Goal: Task Accomplishment & Management: Complete application form

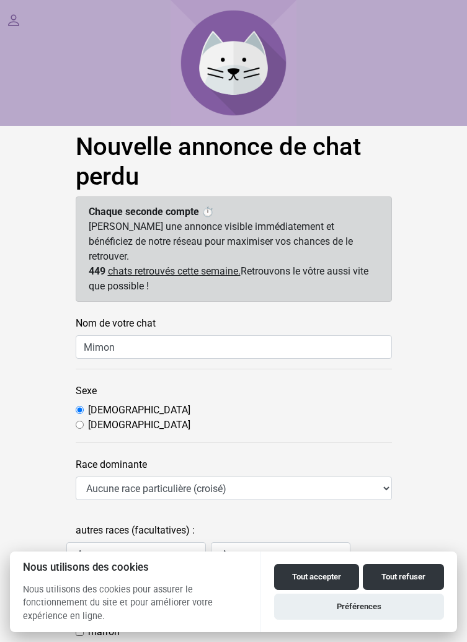
scroll to position [55, 0]
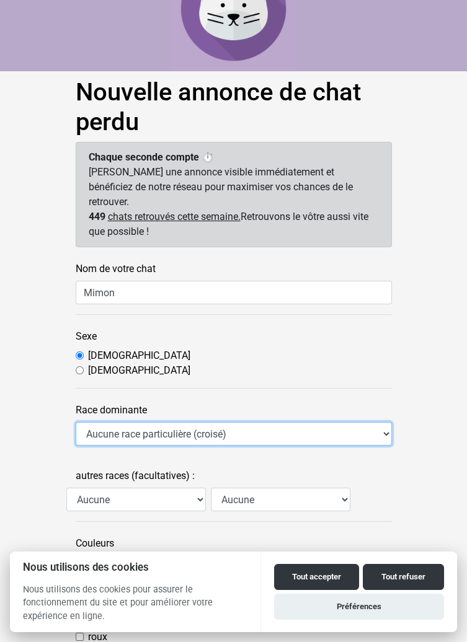
click at [231, 428] on select "Aucune race particulière (croisé) Abyssin Américain à poil dur American Bobtail…" at bounding box center [234, 434] width 316 height 24
click at [76, 422] on select "Aucune race particulière (croisé) Abyssin Américain à poil dur American Bobtail…" at bounding box center [234, 434] width 316 height 24
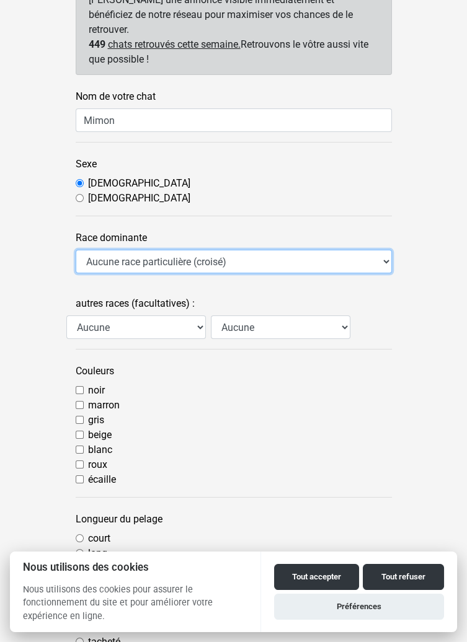
scroll to position [229, 0]
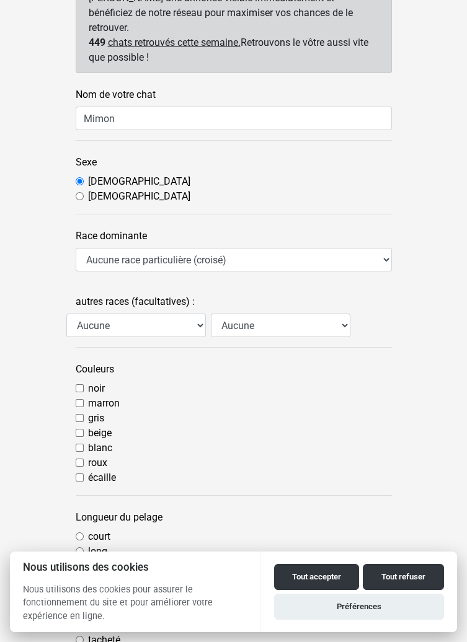
click at [82, 459] on input "roux" at bounding box center [80, 463] width 8 height 8
checkbox input "true"
click at [82, 533] on input "court" at bounding box center [80, 537] width 8 height 8
radio input "true"
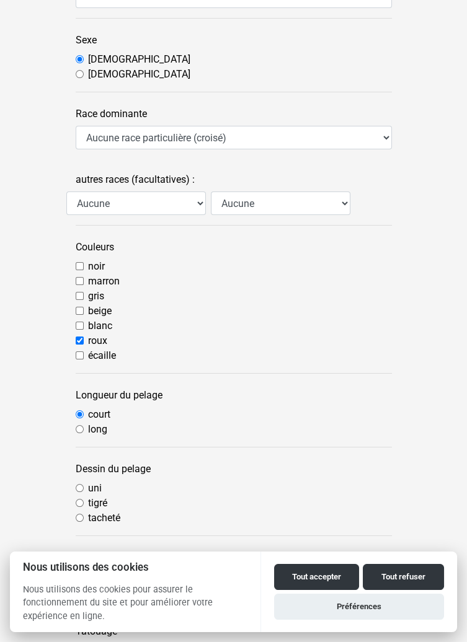
scroll to position [361, 0]
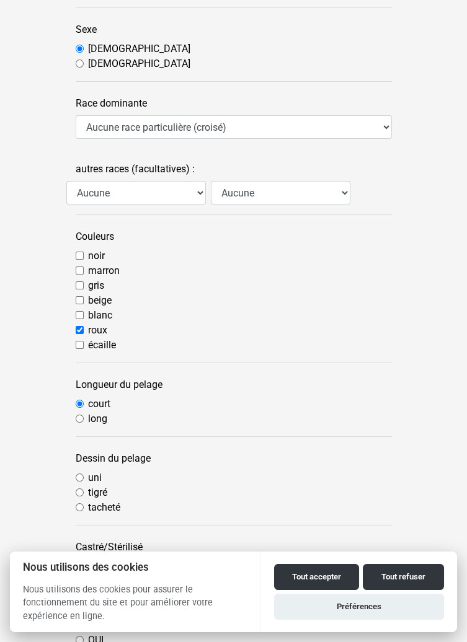
click at [82, 474] on input "uni" at bounding box center [80, 478] width 8 height 8
radio input "true"
click at [81, 562] on input "OUI" at bounding box center [80, 566] width 8 height 8
radio input "true"
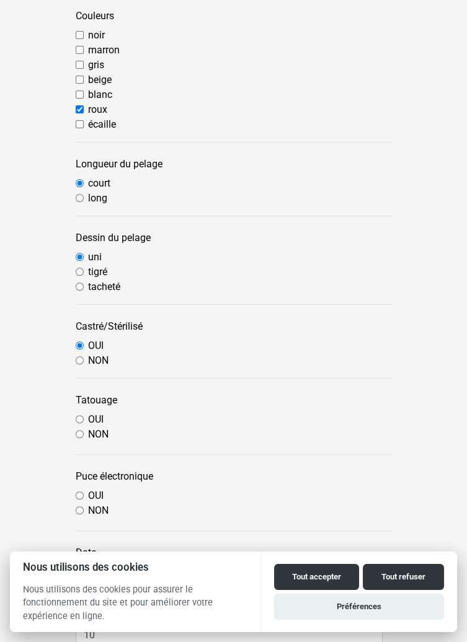
scroll to position [587, 0]
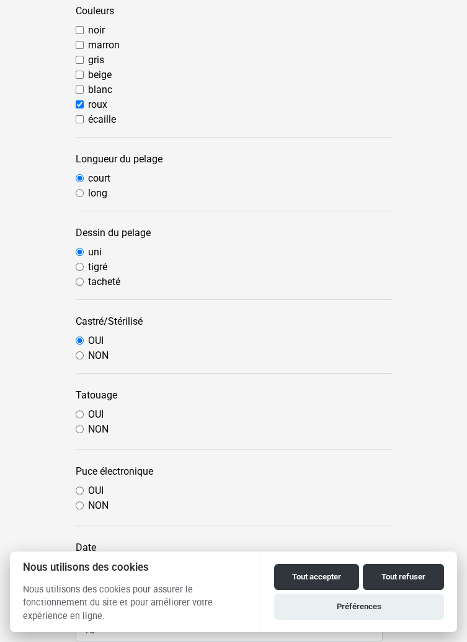
click at [79, 410] on input "OUI" at bounding box center [80, 414] width 8 height 8
radio input "true"
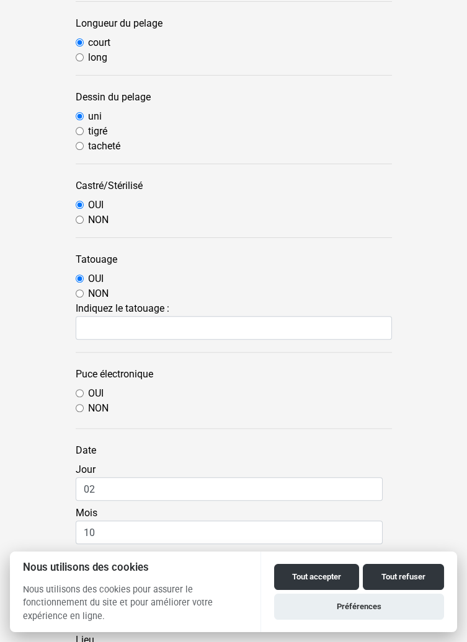
scroll to position [723, 0]
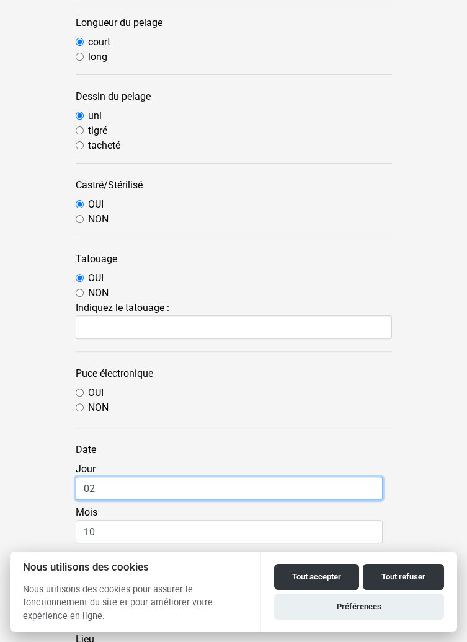
click at [113, 477] on input "02" at bounding box center [229, 489] width 307 height 24
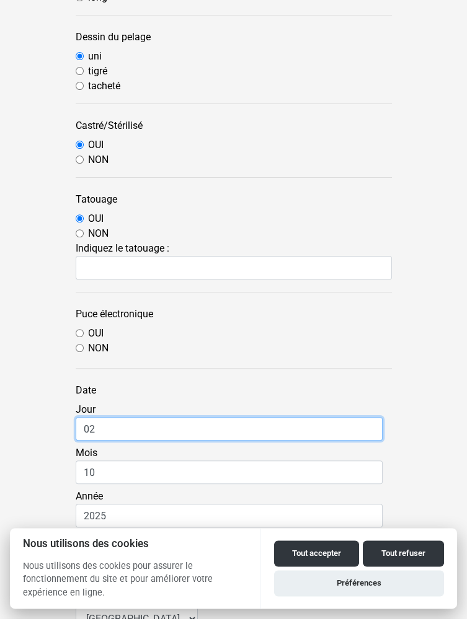
scroll to position [759, 0]
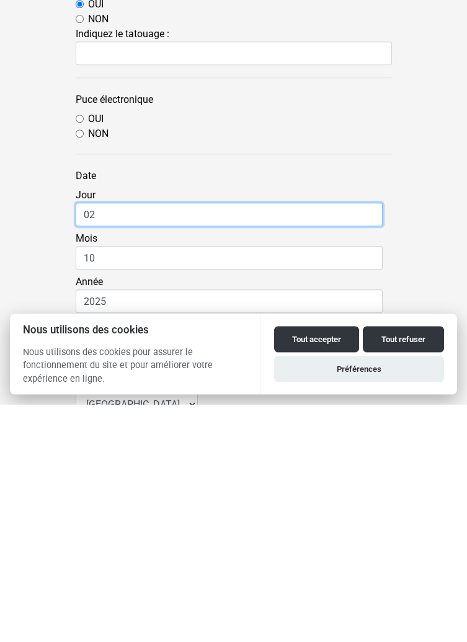
type input "0"
type input "30"
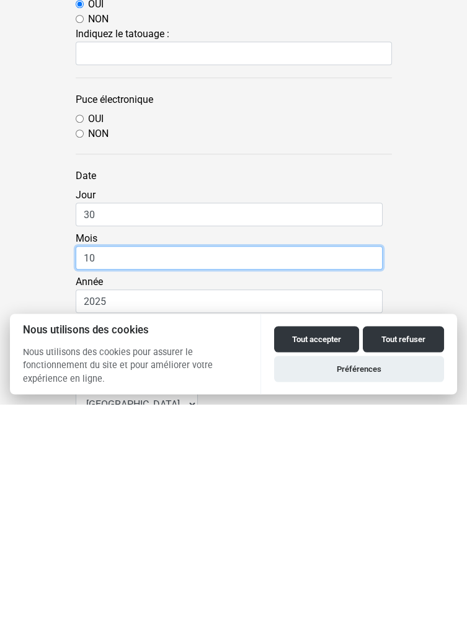
click at [109, 484] on input "10" at bounding box center [229, 496] width 307 height 24
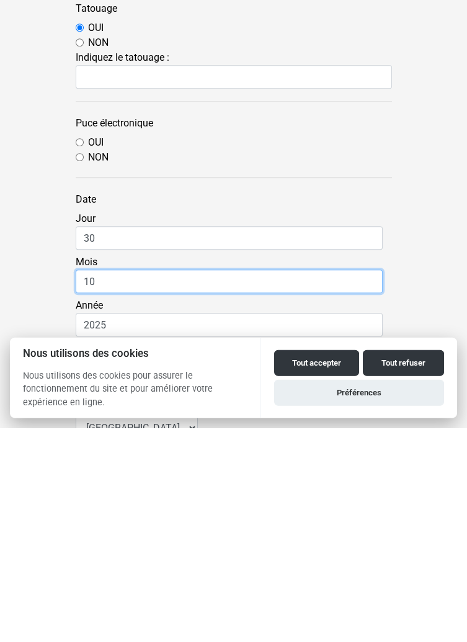
type input "1"
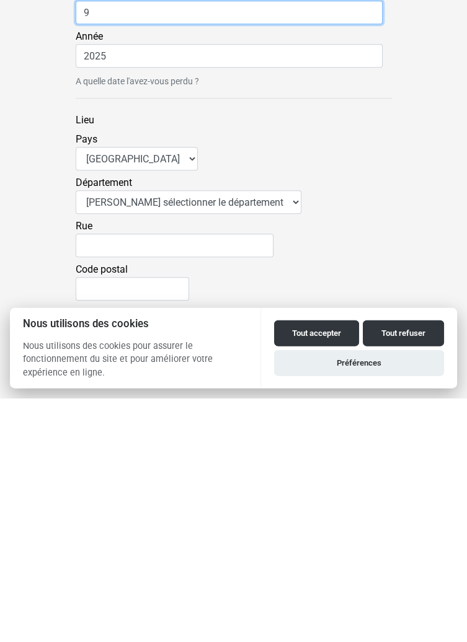
scroll to position [1000, 0]
type input "9"
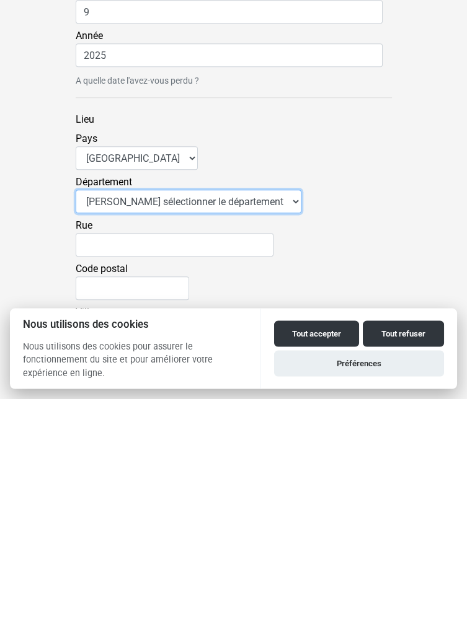
click at [262, 435] on select "Veuillez sélectionner le département 01 - [GEOGRAPHIC_DATA] 02 - [GEOGRAPHIC_DA…" at bounding box center [189, 445] width 226 height 24
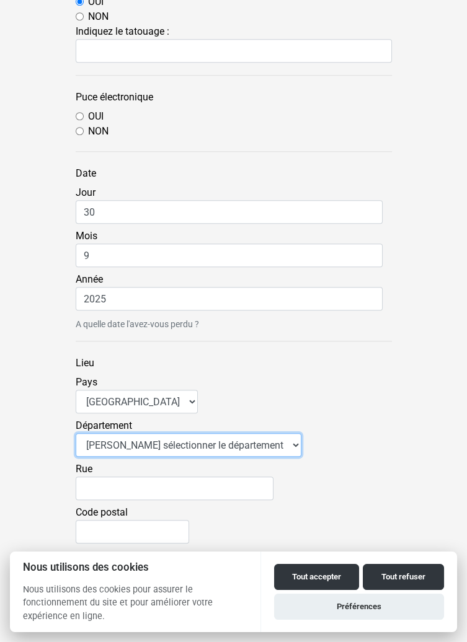
select select "03"
click at [76, 433] on select "Veuillez sélectionner le département 01 - [GEOGRAPHIC_DATA] 02 - [GEOGRAPHIC_DA…" at bounding box center [189, 445] width 226 height 24
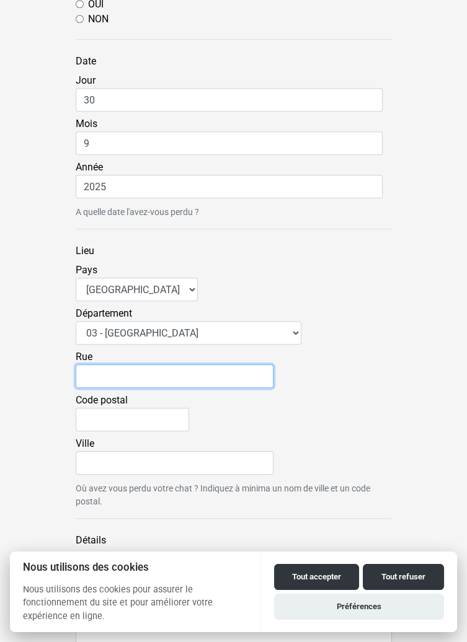
click at [117, 365] on input "Rue" at bounding box center [175, 377] width 198 height 24
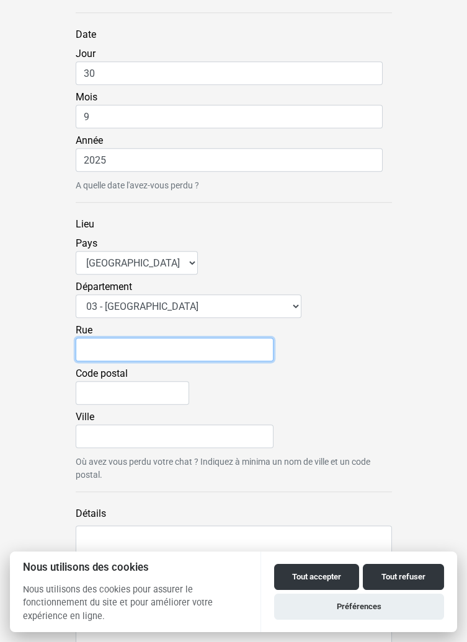
scroll to position [1152, 0]
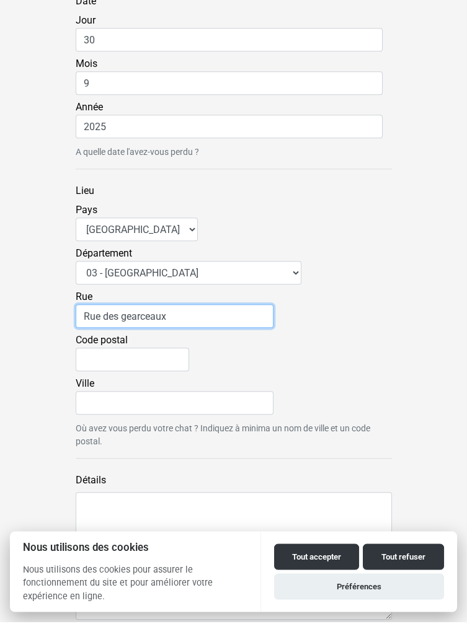
type input "Rue des gearceaux"
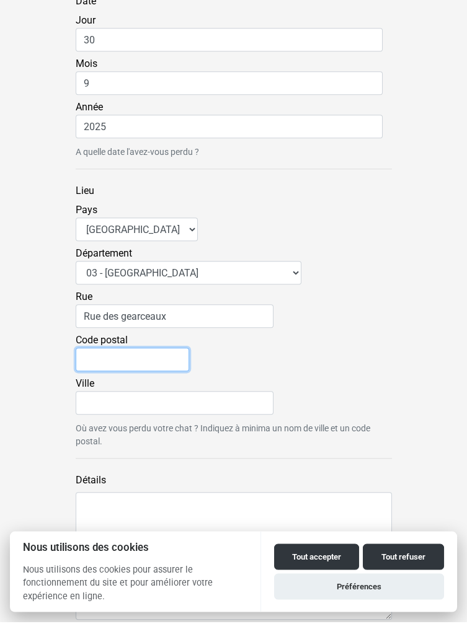
click at [110, 368] on input "Code postal" at bounding box center [132, 380] width 113 height 24
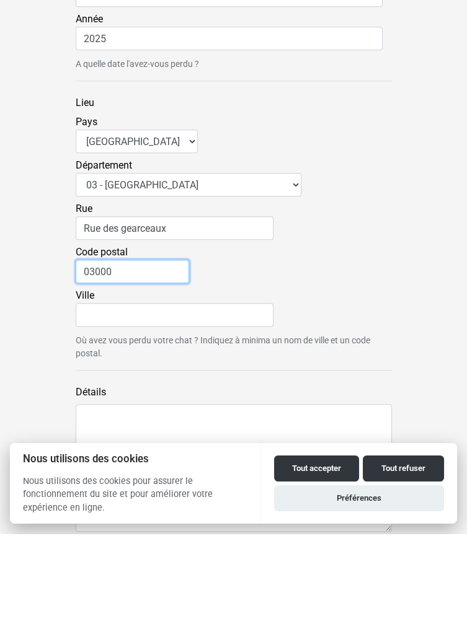
type input "03000"
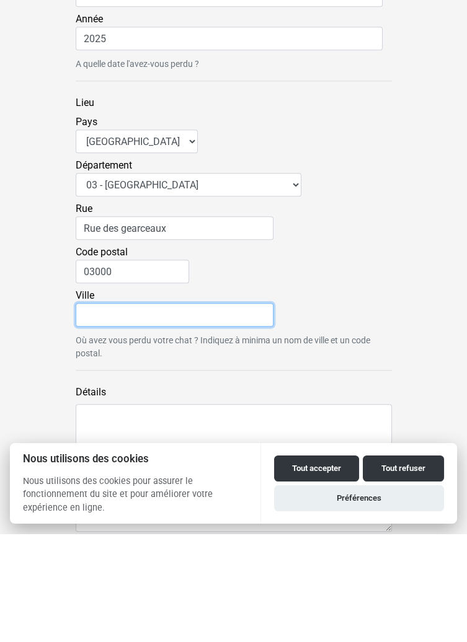
click at [109, 412] on input "Ville" at bounding box center [175, 424] width 198 height 24
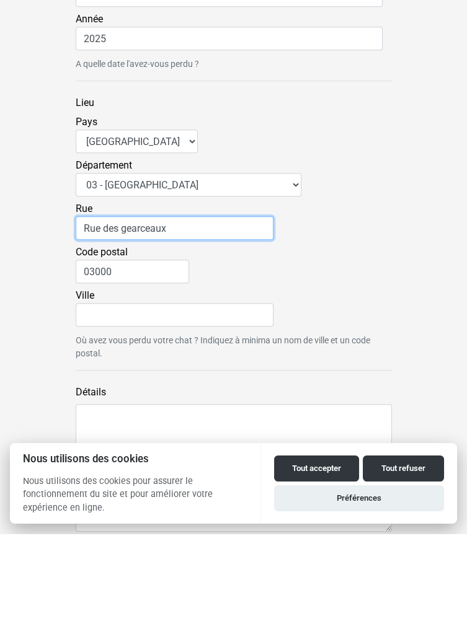
click at [131, 325] on input "Rue des gearceaux" at bounding box center [175, 337] width 198 height 24
type input "Rue des garceaux"
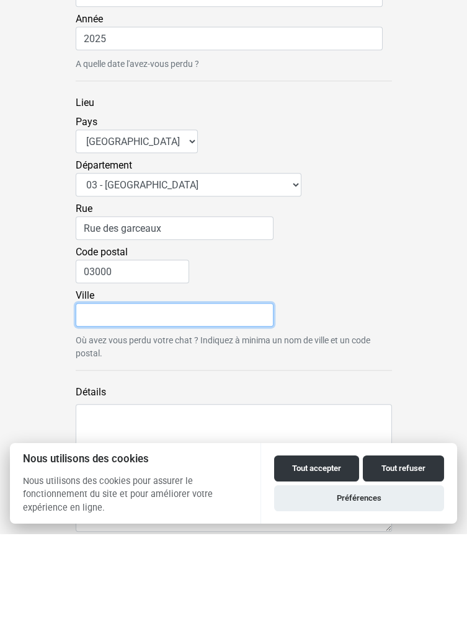
click at [112, 412] on input "Ville" at bounding box center [175, 424] width 198 height 24
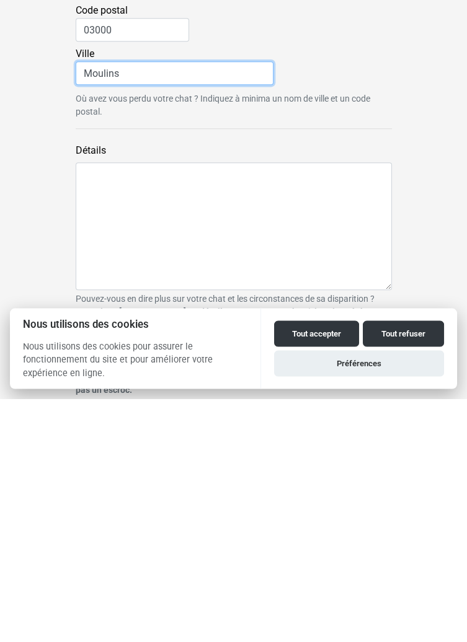
type input "Moulins"
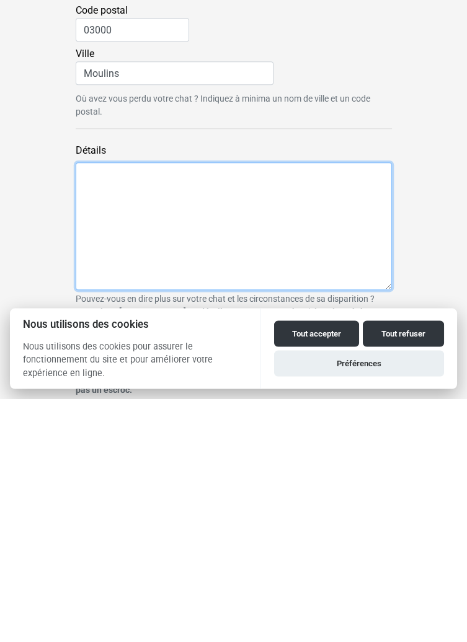
click at [133, 433] on textarea "Détails" at bounding box center [234, 470] width 316 height 128
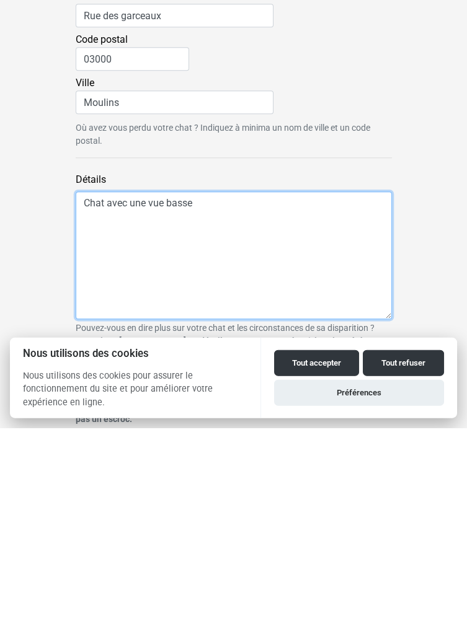
click at [194, 408] on textarea "Chat avec une vue basse" at bounding box center [234, 470] width 316 height 128
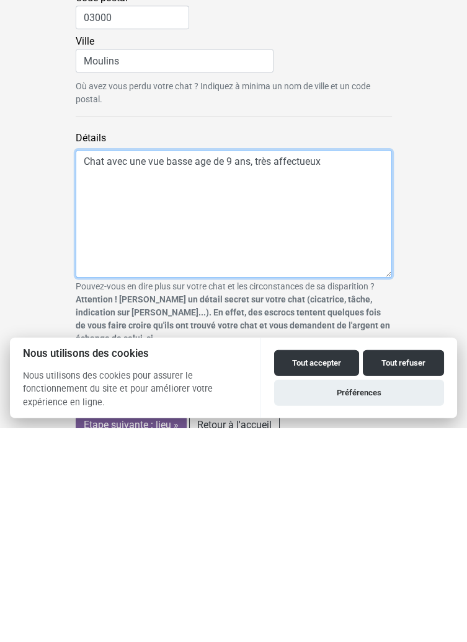
scroll to position [1305, 0]
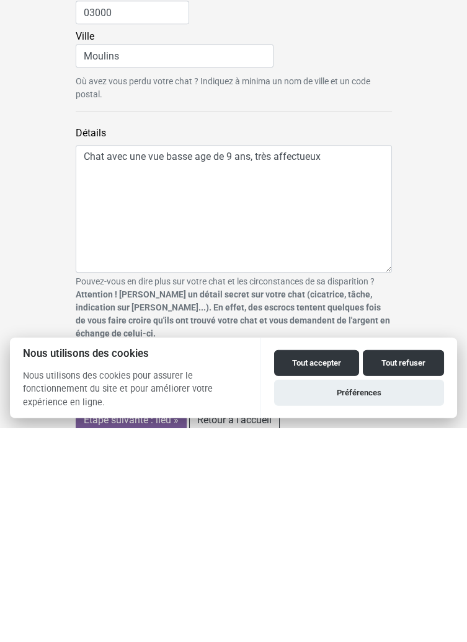
click at [309, 576] on button "Tout accepter" at bounding box center [316, 577] width 85 height 26
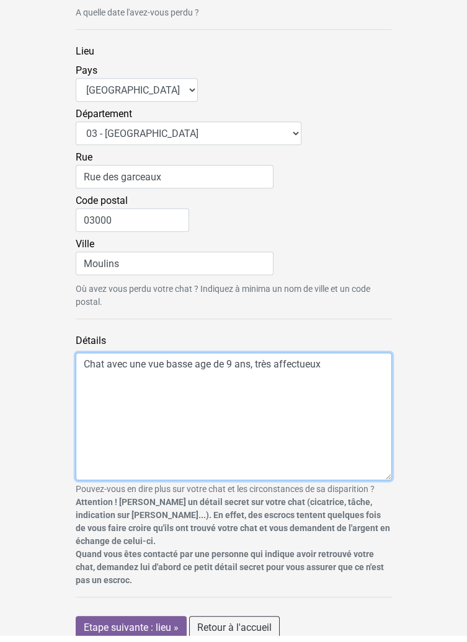
click at [95, 374] on textarea "Chat avec une vue basse age de 9 ans, très affectueux" at bounding box center [234, 424] width 316 height 128
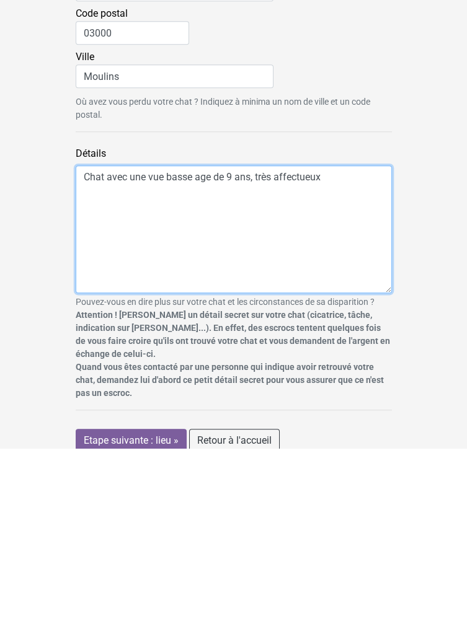
click at [347, 361] on textarea "Chat avec une vue basse age de 9 ans, très affectueux" at bounding box center [234, 424] width 316 height 128
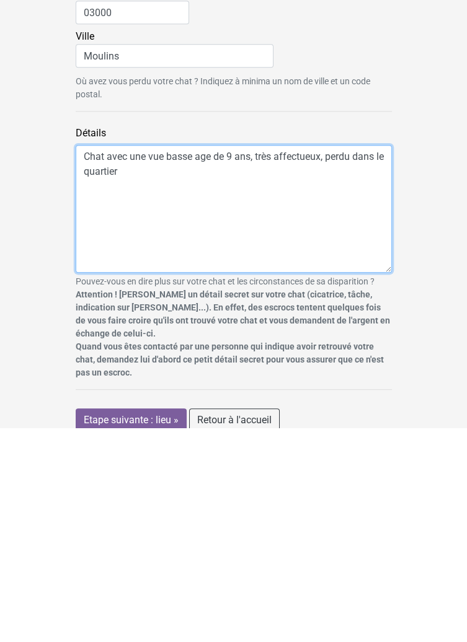
type textarea "Chat avec une vue basse age de 9 ans, très affectueux, perdu dans le quartier"
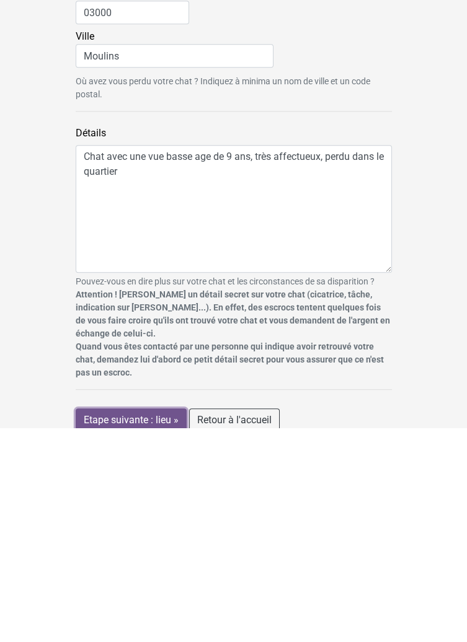
click at [170, 623] on input "Etape suivante : lieu »" at bounding box center [131, 635] width 111 height 24
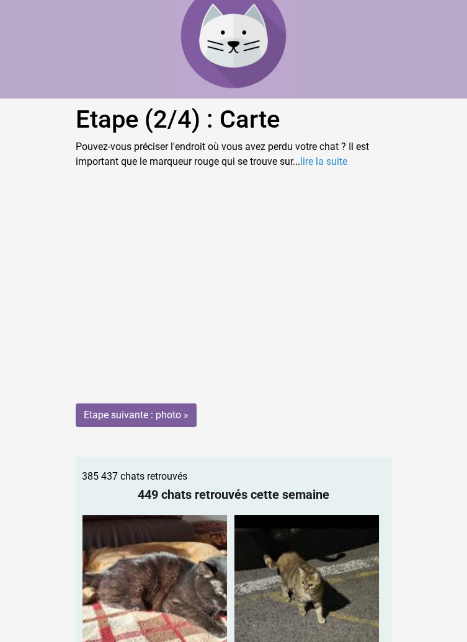
scroll to position [29, 0]
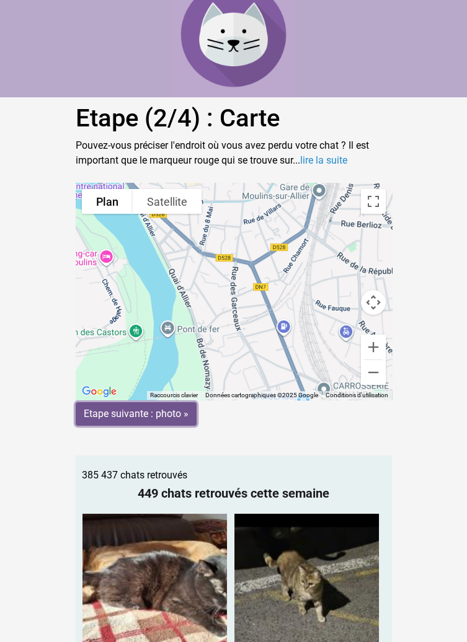
click at [166, 418] on input "Etape suivante : photo »" at bounding box center [136, 414] width 121 height 24
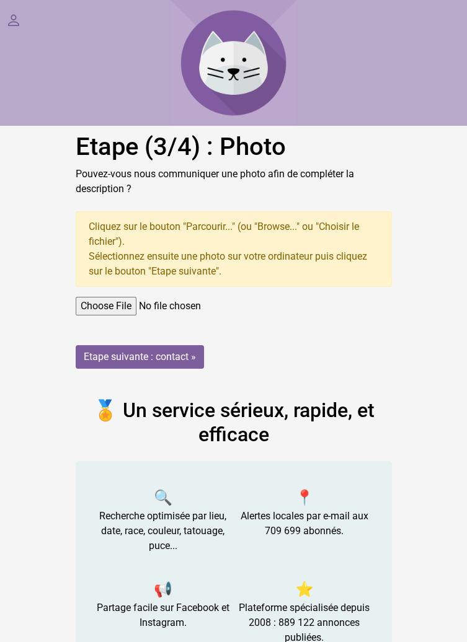
click at [125, 314] on input "file" at bounding box center [234, 306] width 316 height 19
